Goal: Find specific page/section: Find specific page/section

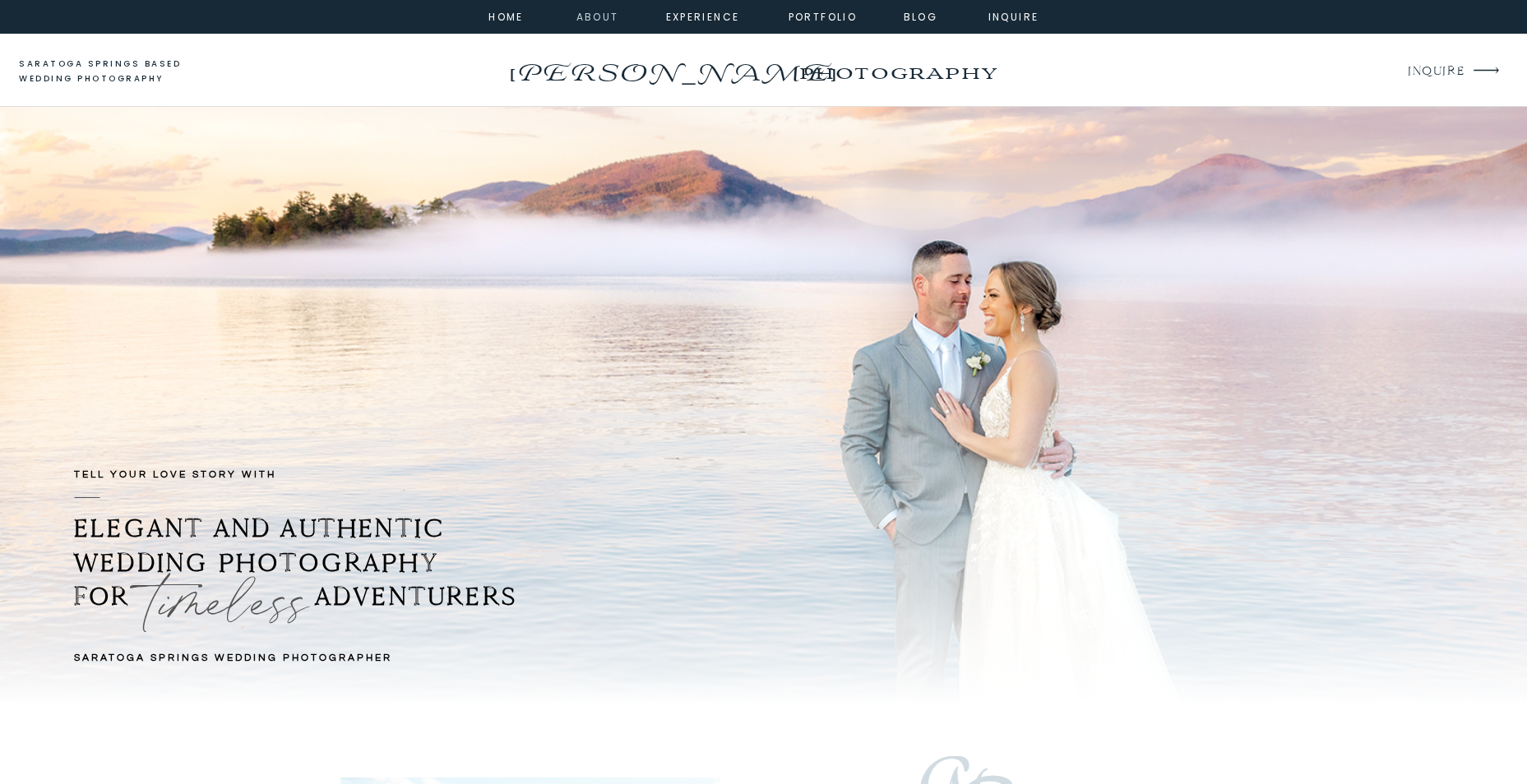
click at [596, 20] on nav "about" at bounding box center [595, 15] width 37 height 15
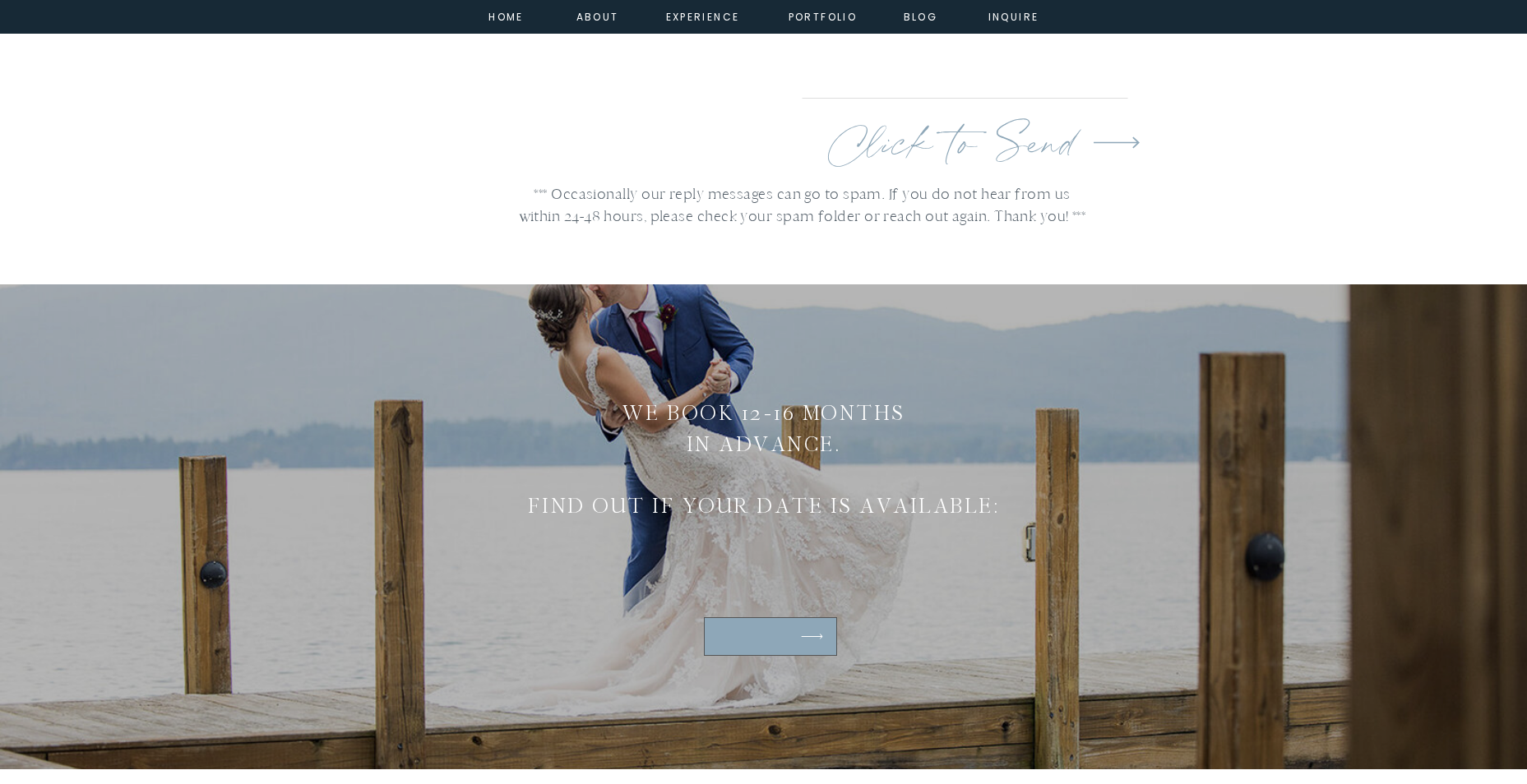
scroll to position [4685, 0]
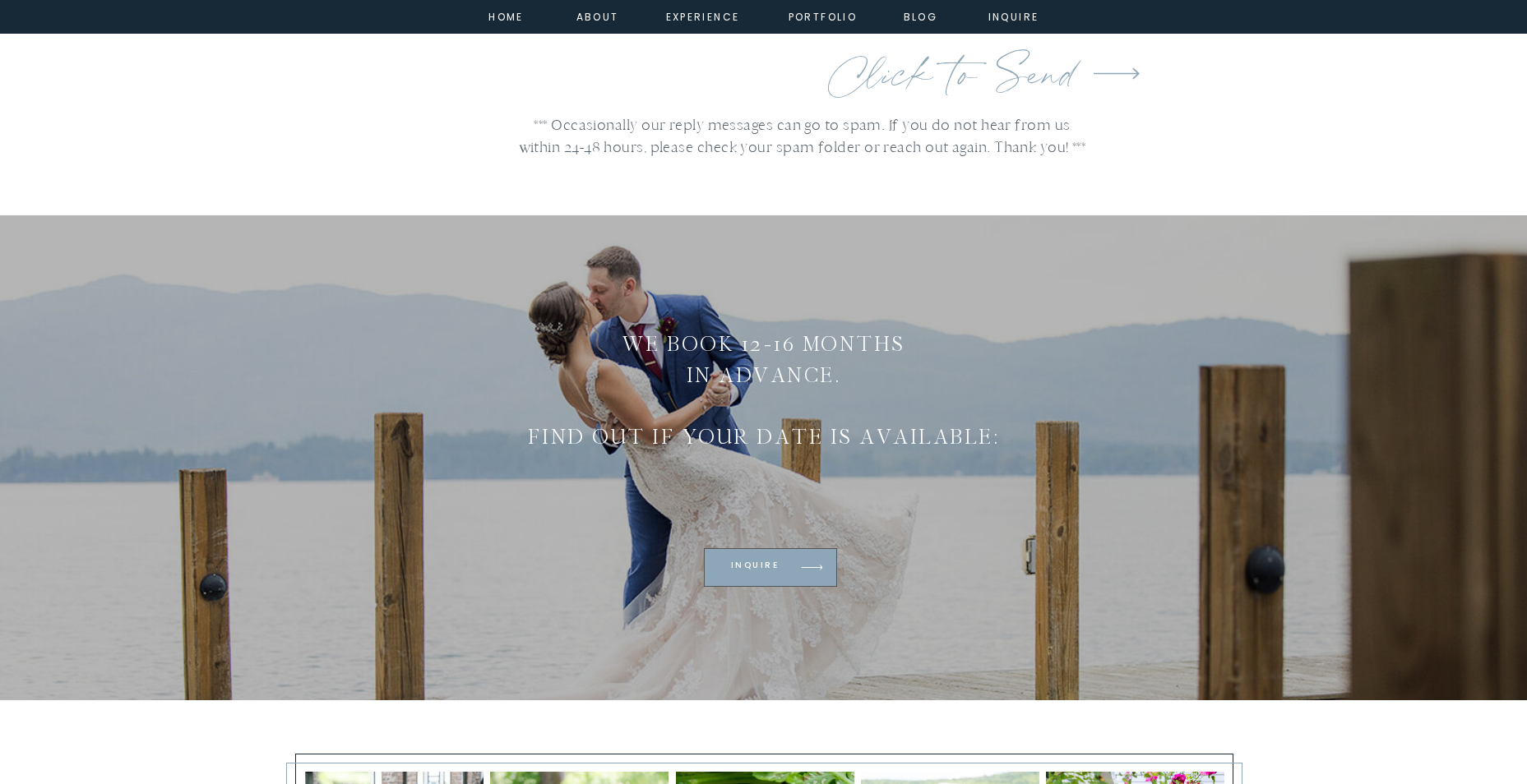
click at [782, 579] on div at bounding box center [771, 567] width 133 height 38
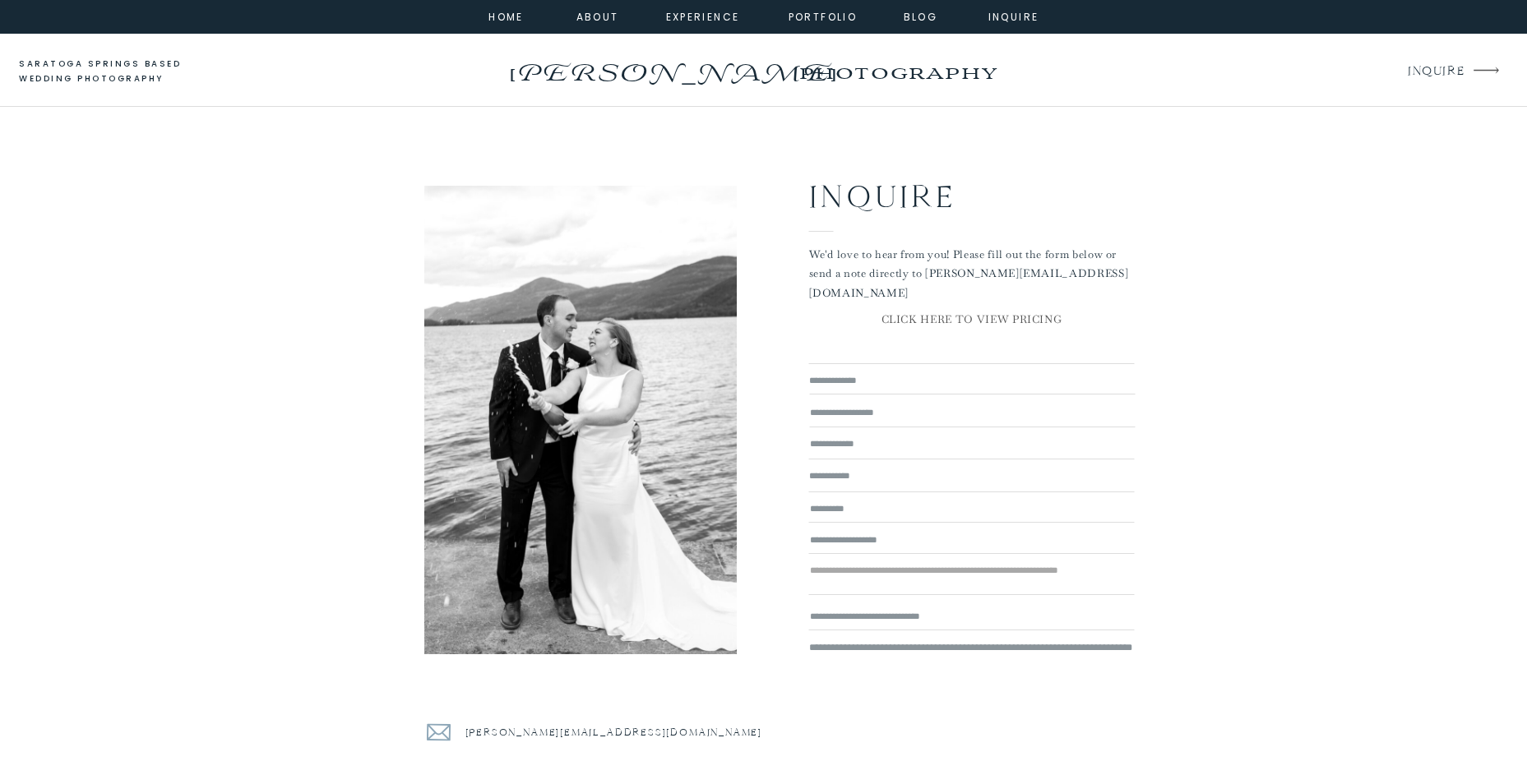
click at [1463, 65] on icon at bounding box center [1486, 70] width 46 height 49
click at [939, 323] on p "CLICK HERE TO VIEW PRICING" at bounding box center [972, 321] width 325 height 22
click at [917, 319] on p "CLICK HERE TO VIEW PRICING" at bounding box center [972, 321] width 325 height 22
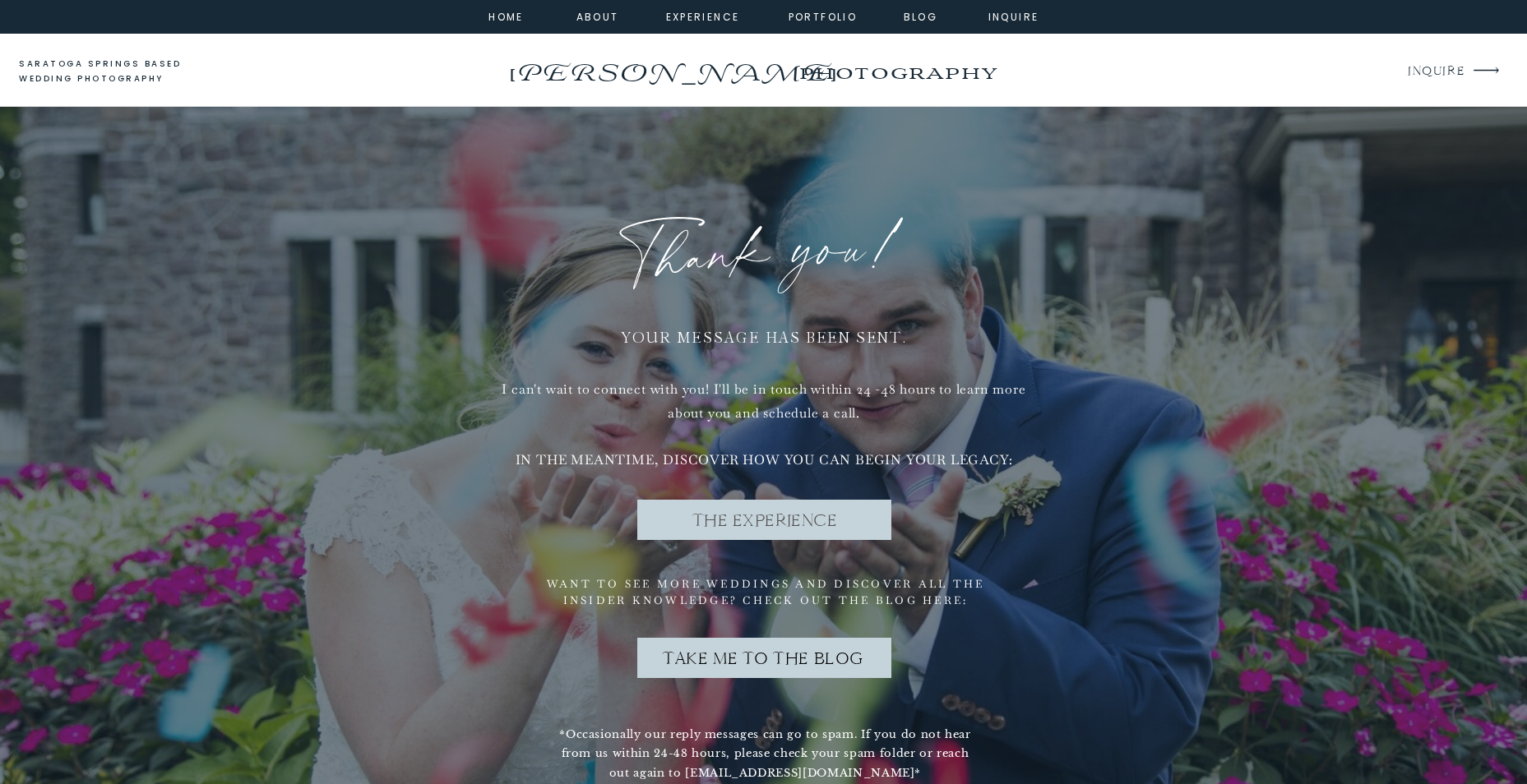
click at [770, 648] on h2 "Take me to the blog" at bounding box center [764, 656] width 232 height 22
